Goal: Task Accomplishment & Management: Complete application form

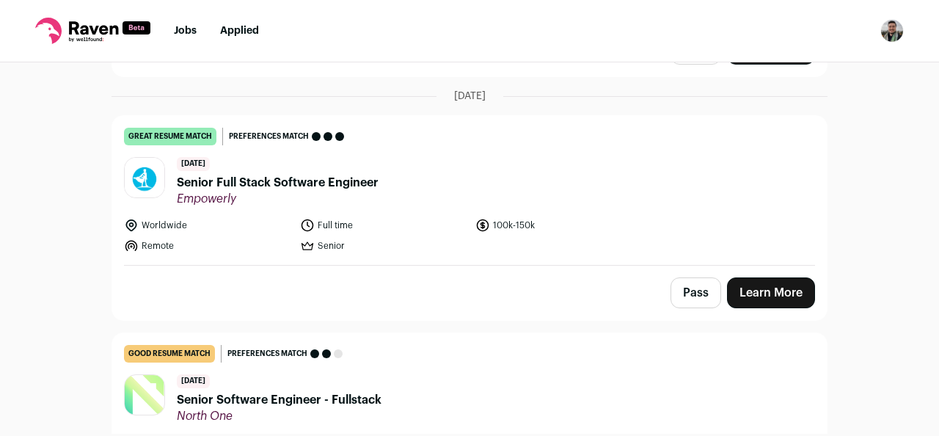
scroll to position [1222, 0]
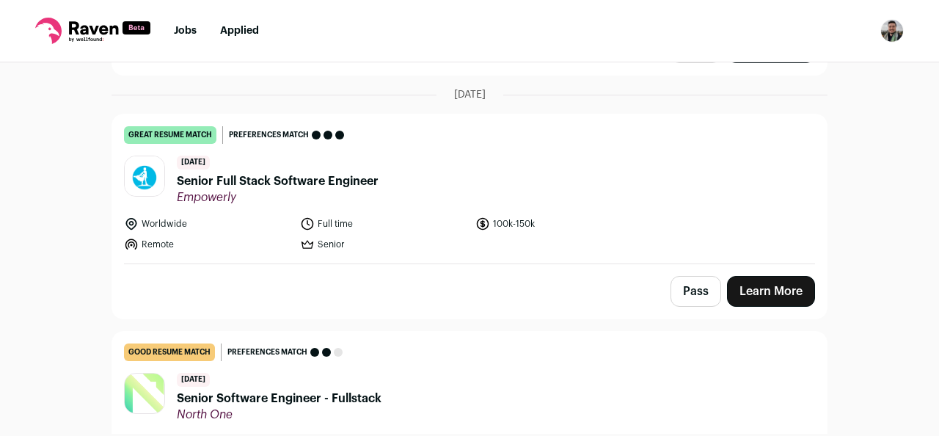
click at [376, 190] on span "Empowerly" at bounding box center [278, 197] width 202 height 15
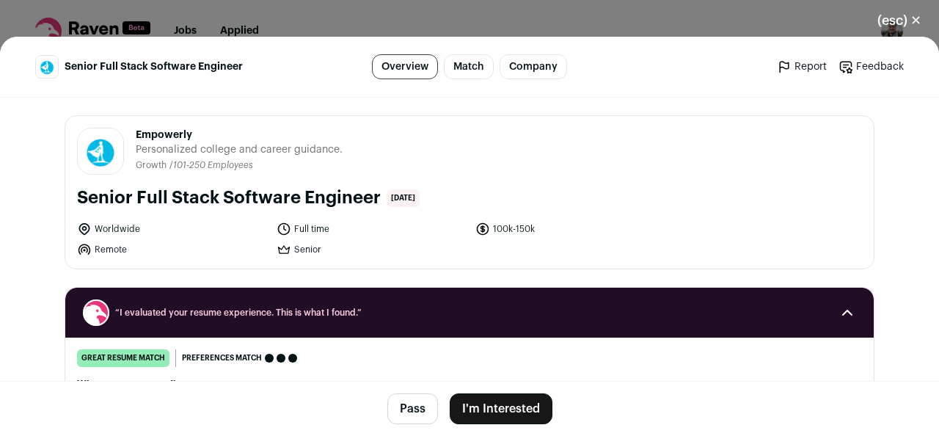
click at [485, 419] on button "I'm Interested" at bounding box center [500, 408] width 103 height 31
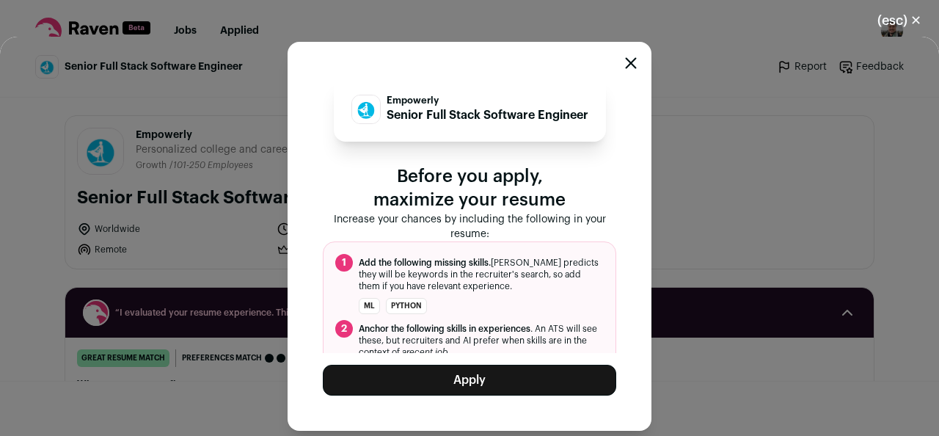
click at [485, 397] on div "Empowerly Senior Full Stack Software Engineer Before you apply, maximize your r…" at bounding box center [469, 236] width 364 height 389
click at [492, 378] on button "Apply" at bounding box center [469, 379] width 293 height 31
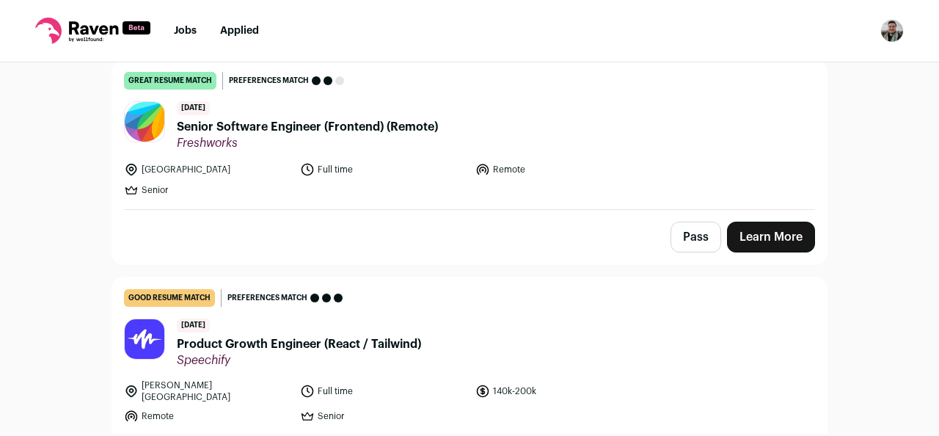
scroll to position [1491, 0]
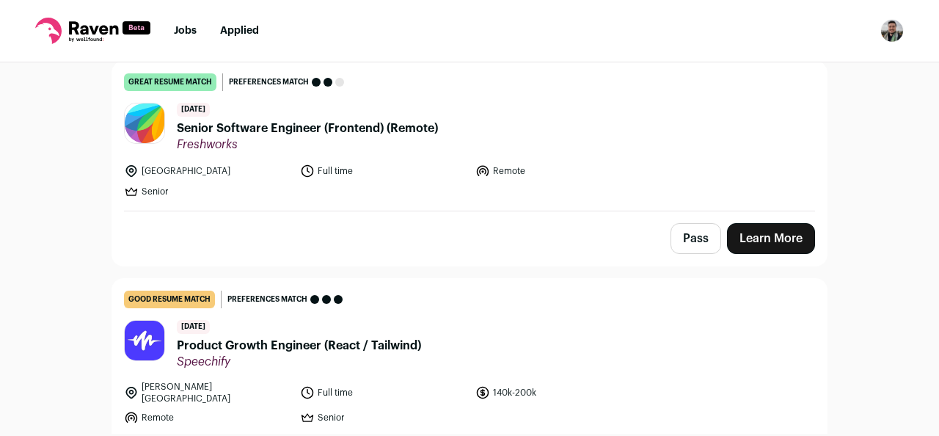
click at [383, 121] on span "Senior Software Engineer (Frontend) (Remote)" at bounding box center [307, 129] width 261 height 18
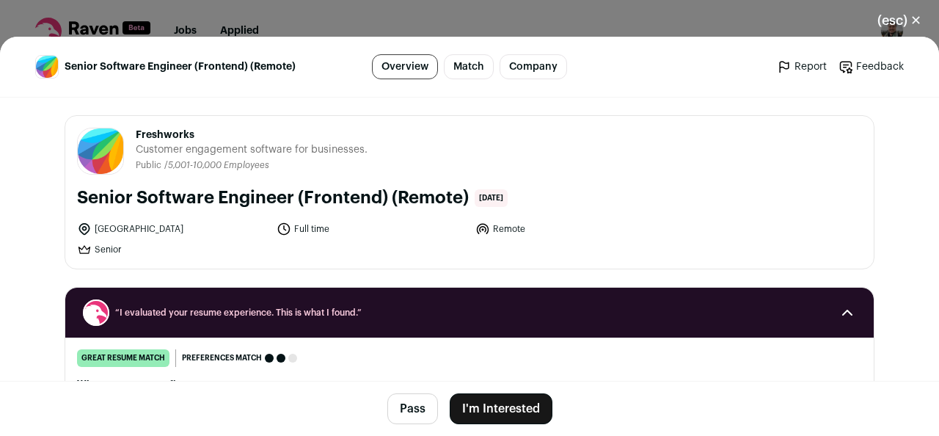
scroll to position [323, 0]
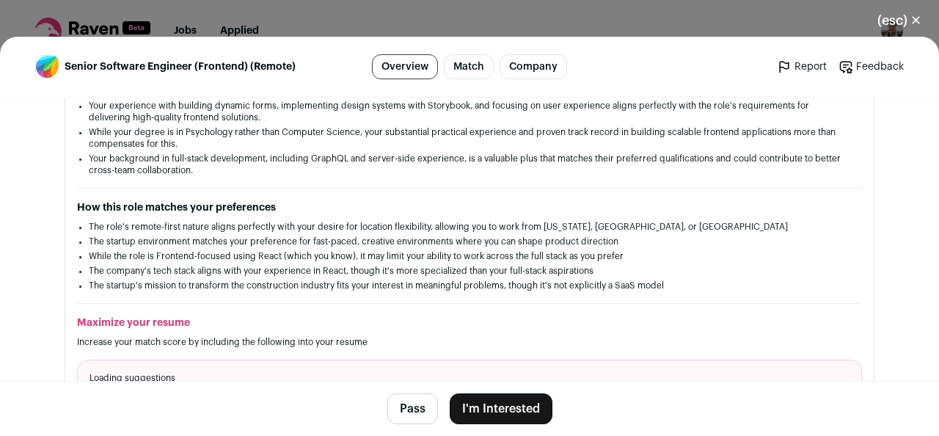
click at [483, 397] on button "I'm Interested" at bounding box center [500, 408] width 103 height 31
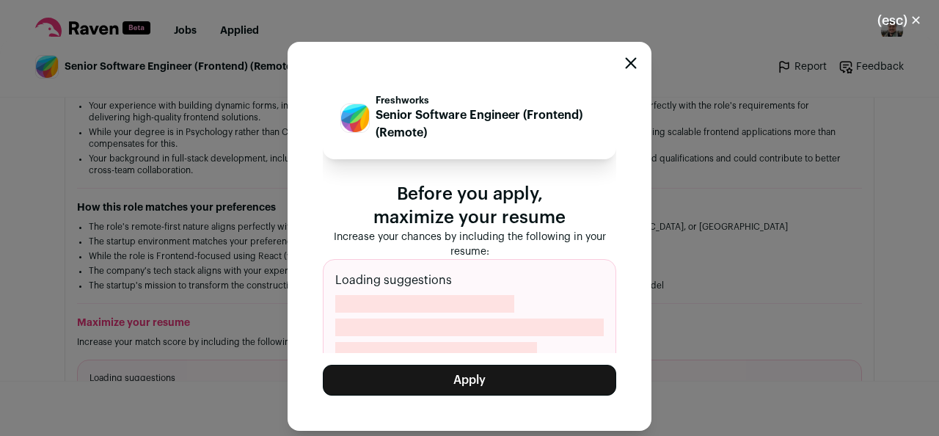
click at [482, 385] on button "Apply" at bounding box center [469, 379] width 293 height 31
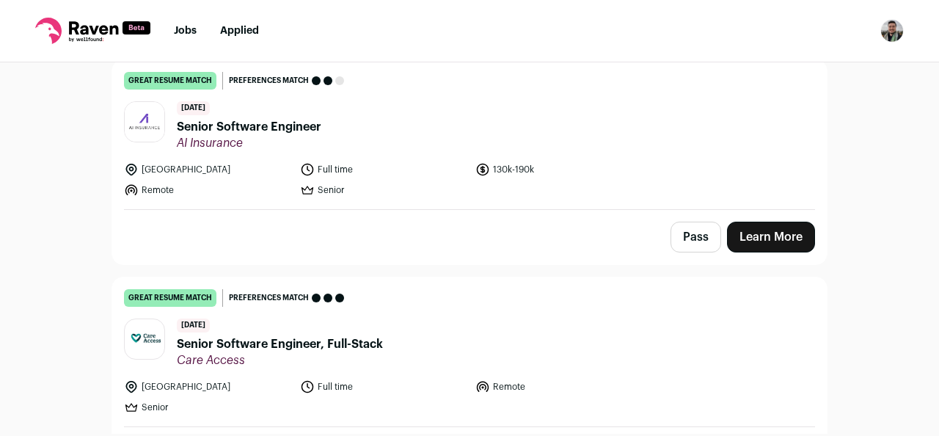
scroll to position [1760, 0]
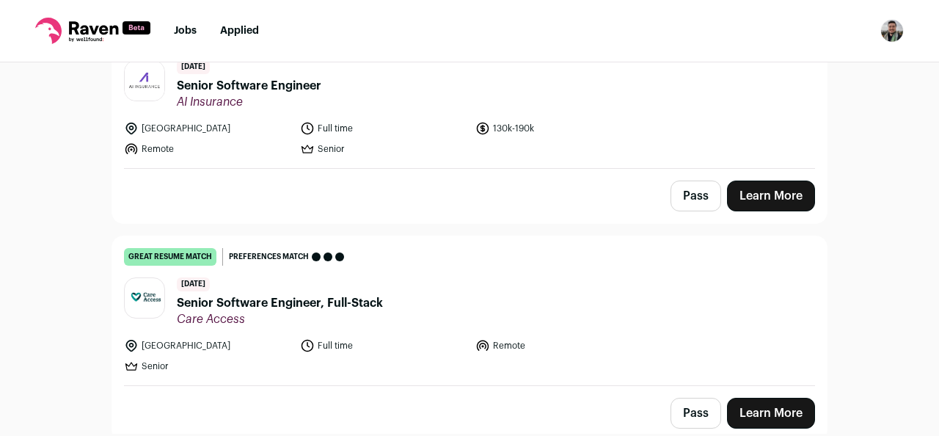
click at [331, 294] on span "Senior Software Engineer, Full-Stack" at bounding box center [280, 303] width 206 height 18
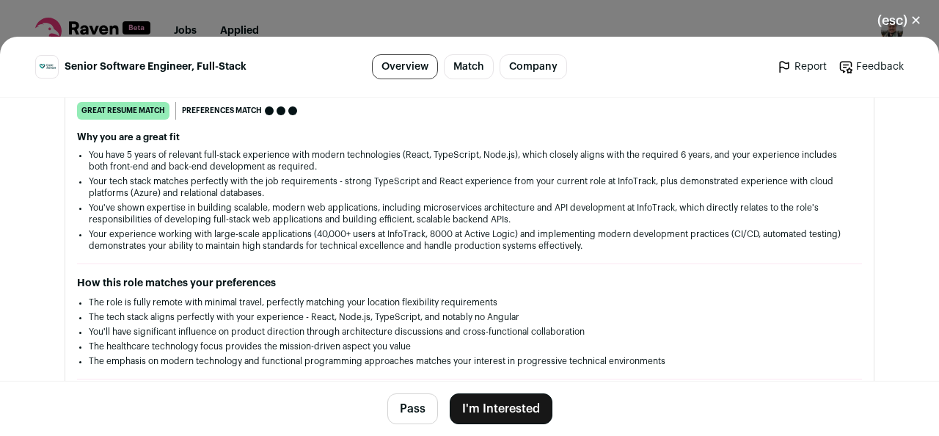
scroll to position [271, 0]
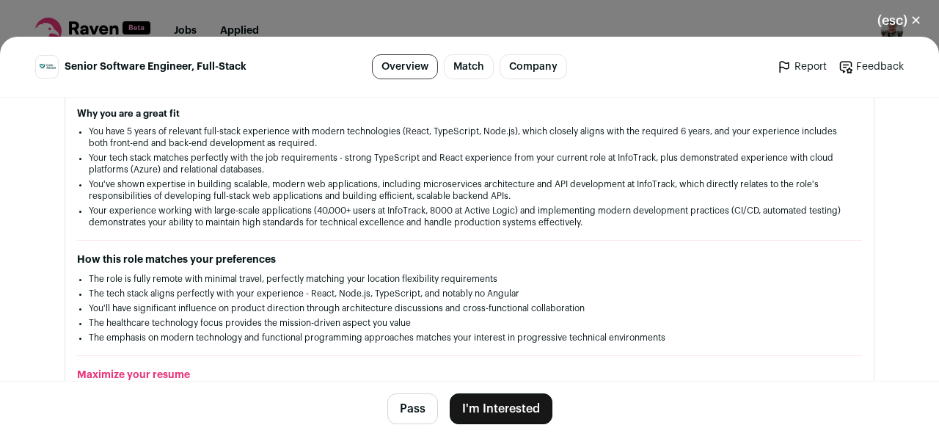
click at [478, 403] on button "I'm Interested" at bounding box center [500, 408] width 103 height 31
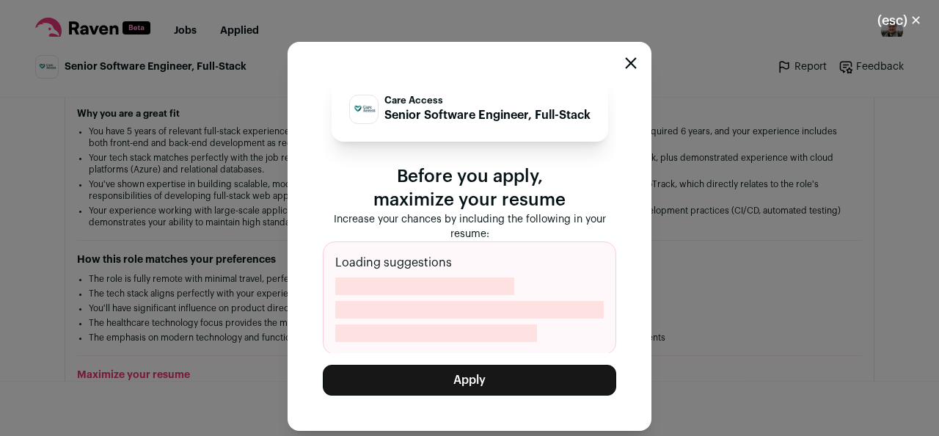
click at [462, 371] on button "Apply" at bounding box center [469, 379] width 293 height 31
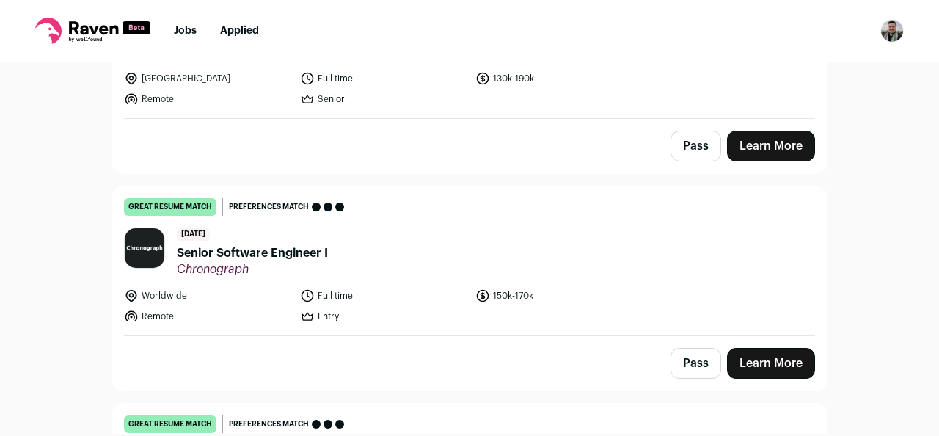
scroll to position [1815, 0]
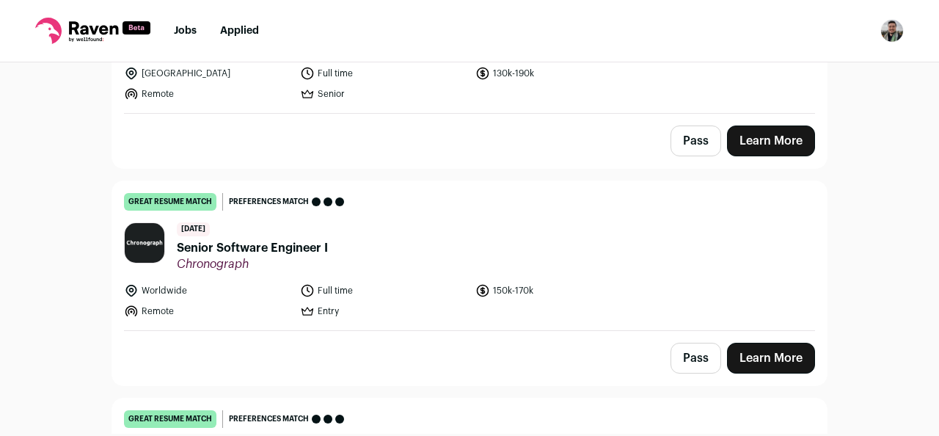
click at [304, 239] on span "Senior Software Engineer I" at bounding box center [252, 248] width 151 height 18
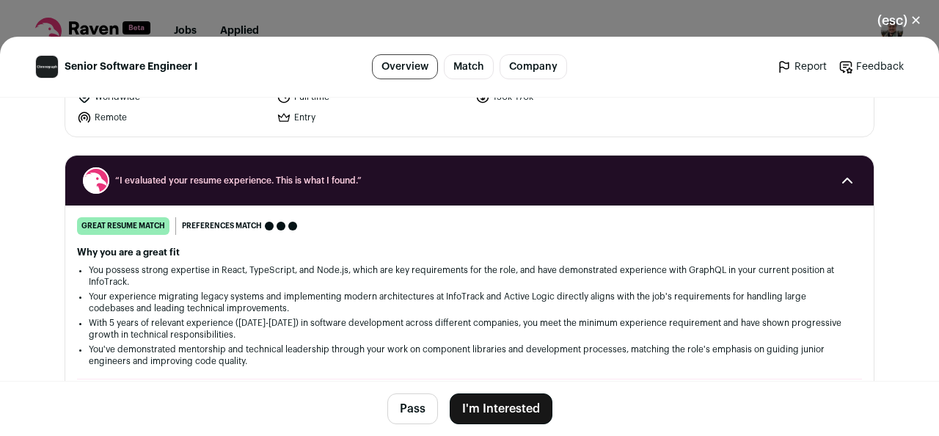
scroll to position [135, 0]
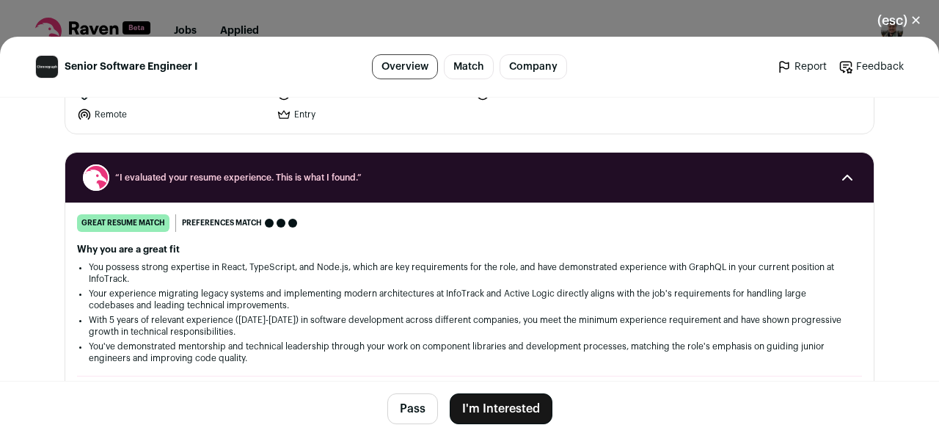
click at [487, 405] on button "I'm Interested" at bounding box center [500, 408] width 103 height 31
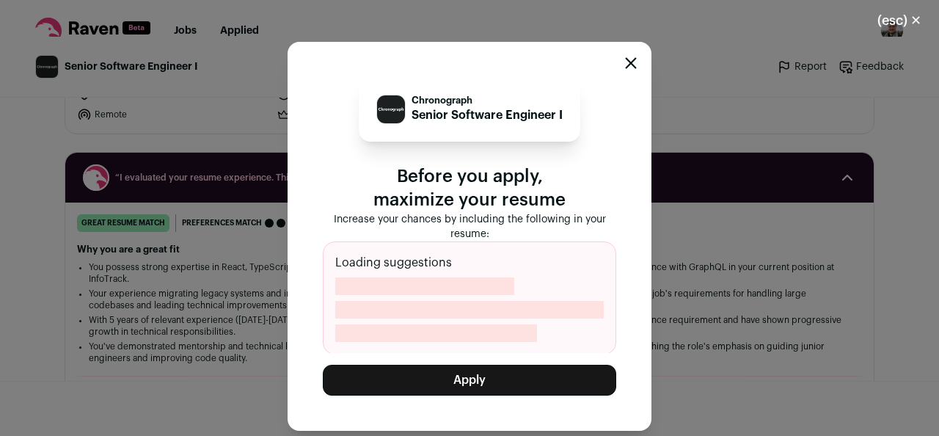
click at [468, 382] on button "Apply" at bounding box center [469, 379] width 293 height 31
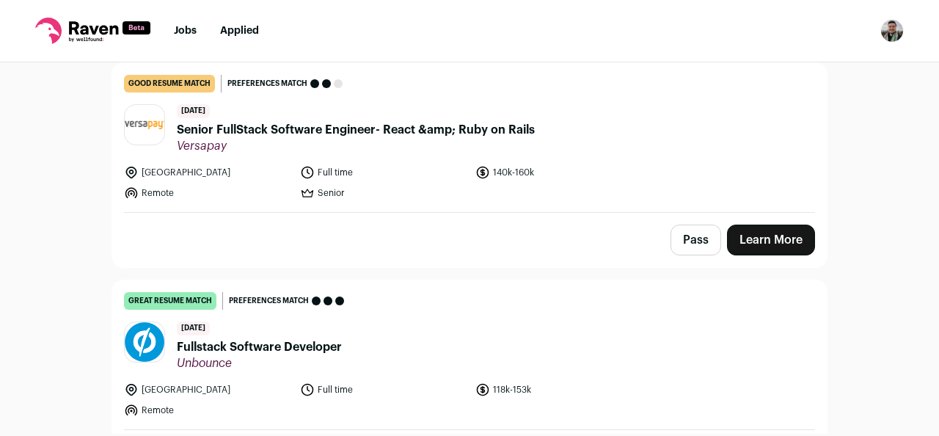
scroll to position [2134, 0]
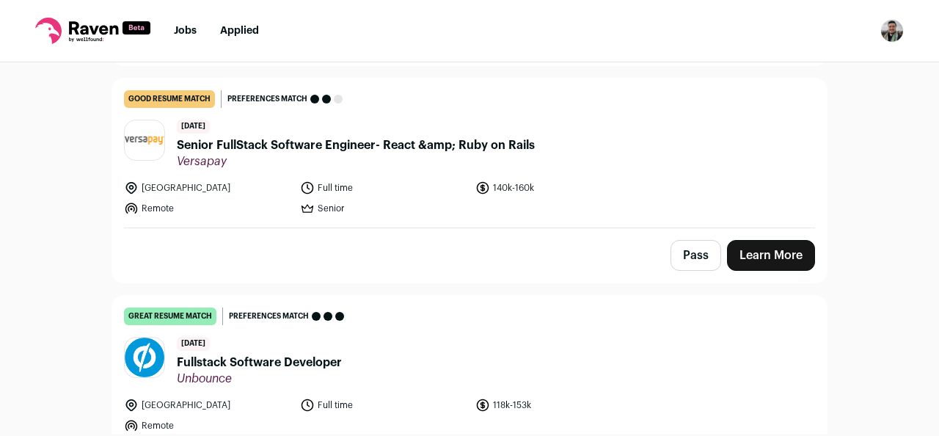
click at [292, 353] on span "Fullstack Software Developer" at bounding box center [259, 362] width 165 height 18
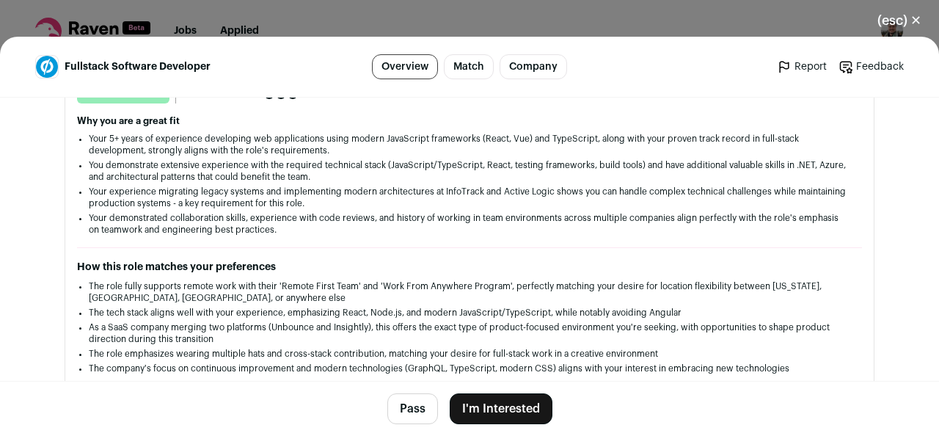
scroll to position [290, 0]
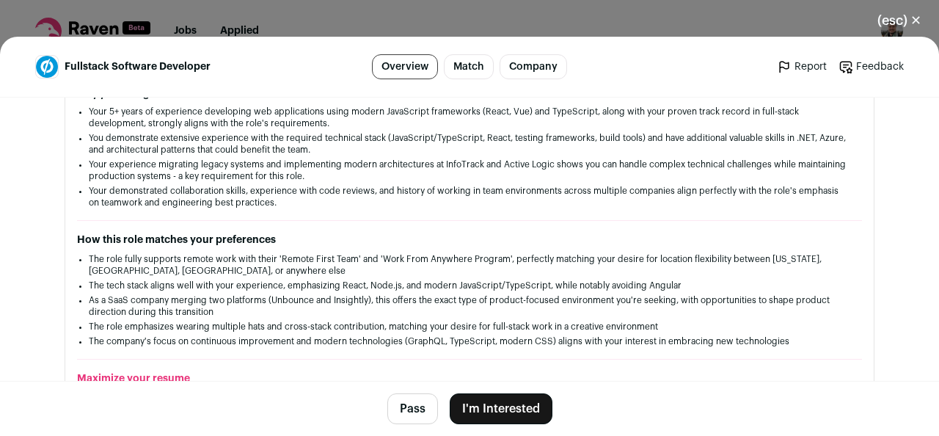
click at [528, 400] on button "I'm Interested" at bounding box center [500, 408] width 103 height 31
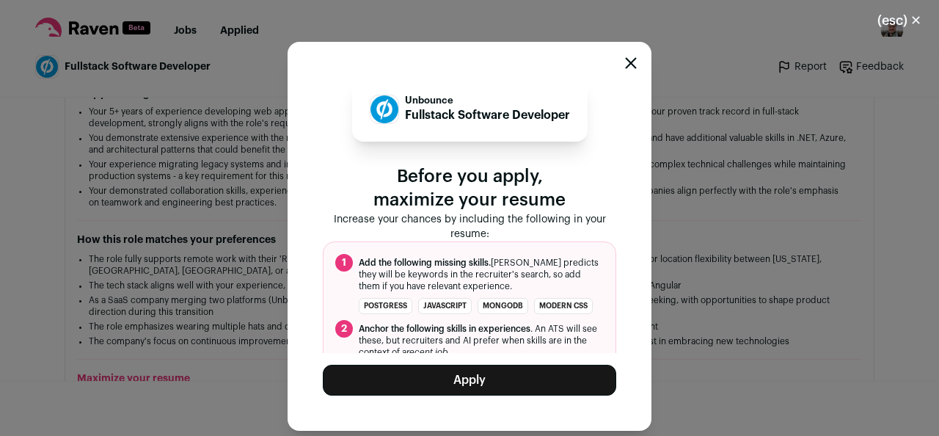
click at [526, 381] on button "Apply" at bounding box center [469, 379] width 293 height 31
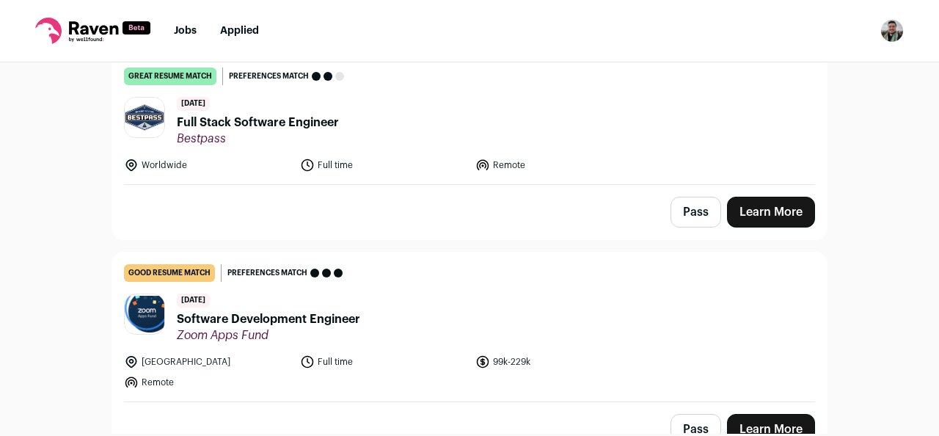
scroll to position [3042, 0]
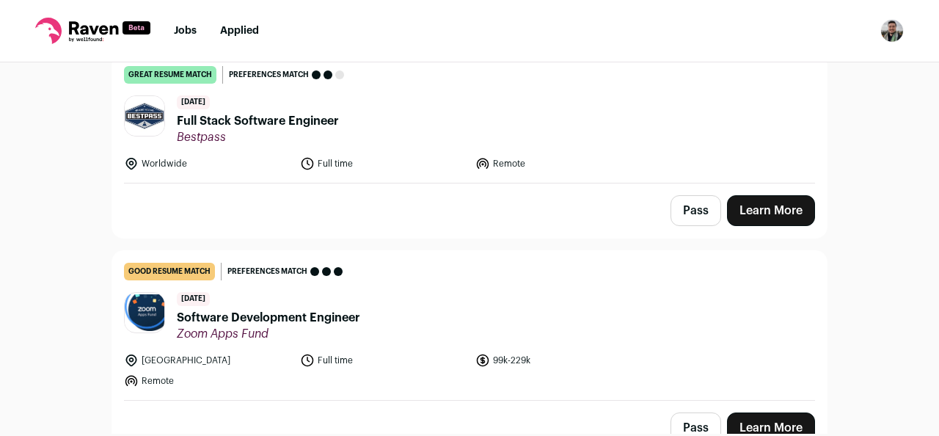
click at [352, 309] on span "Software Development Engineer" at bounding box center [268, 318] width 183 height 18
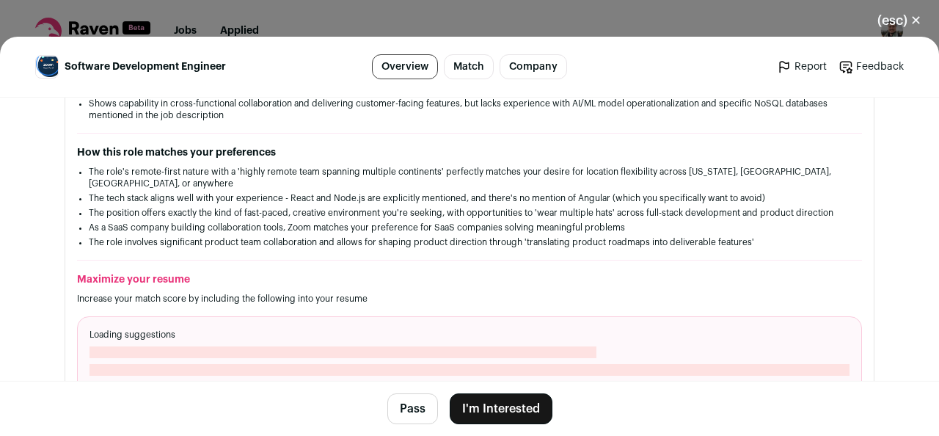
scroll to position [493, 0]
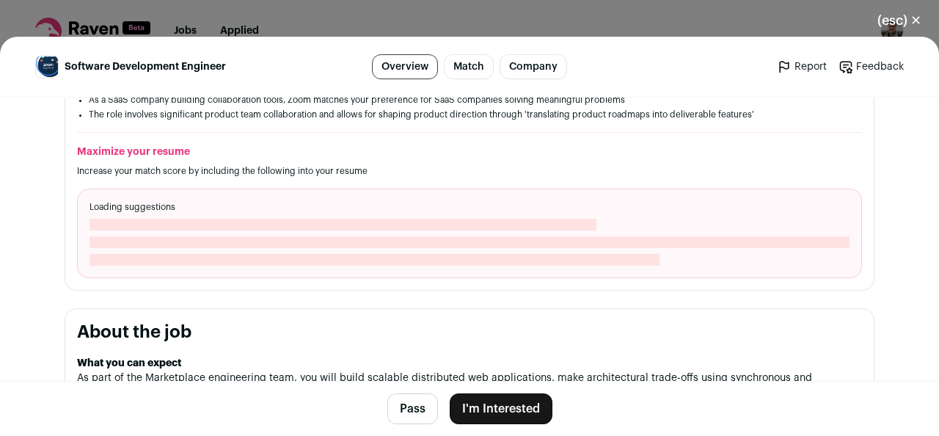
click at [468, 401] on button "I'm Interested" at bounding box center [500, 408] width 103 height 31
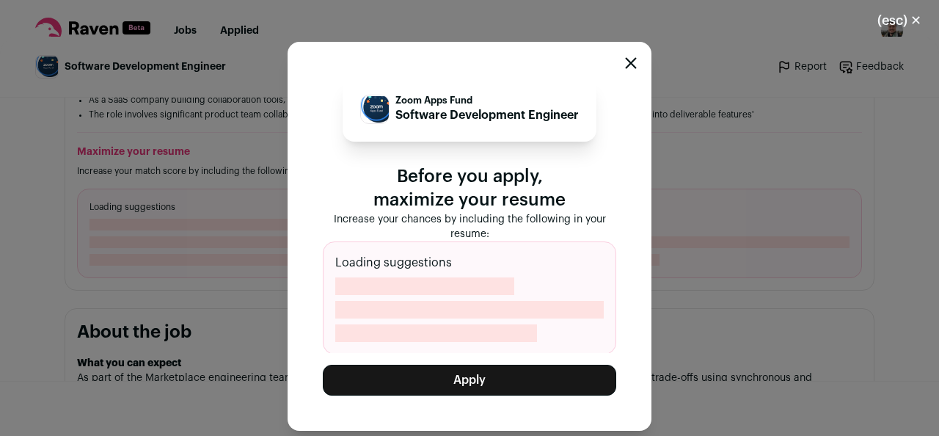
click at [463, 382] on button "Apply" at bounding box center [469, 379] width 293 height 31
